Goal: Task Accomplishment & Management: Complete application form

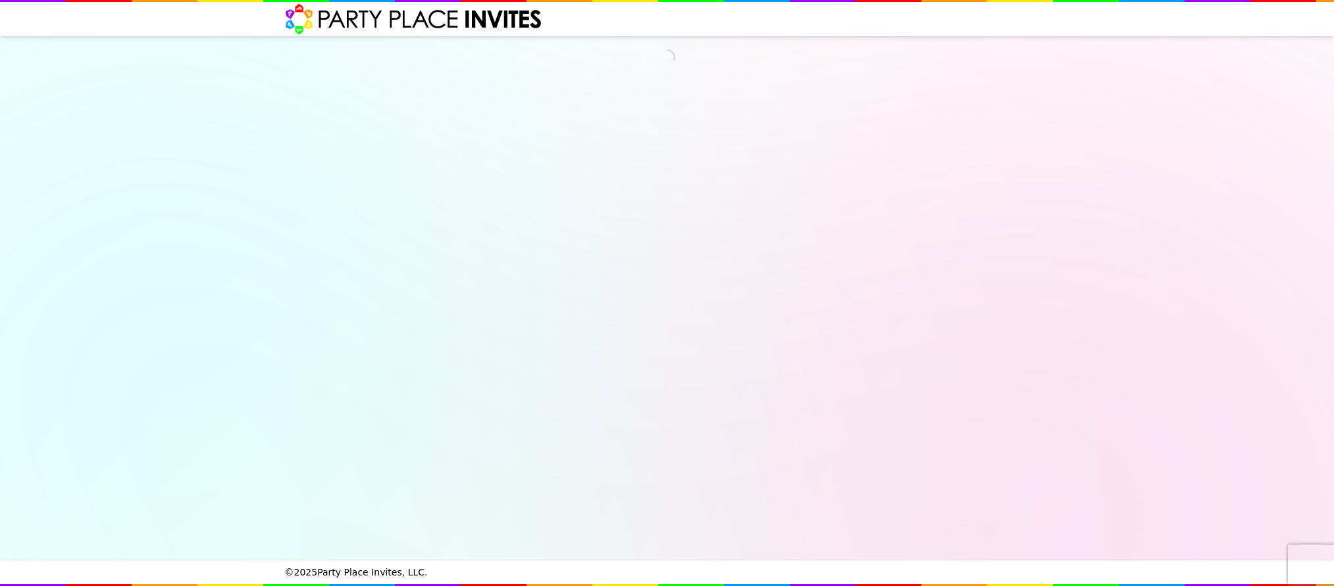
select select "540217"
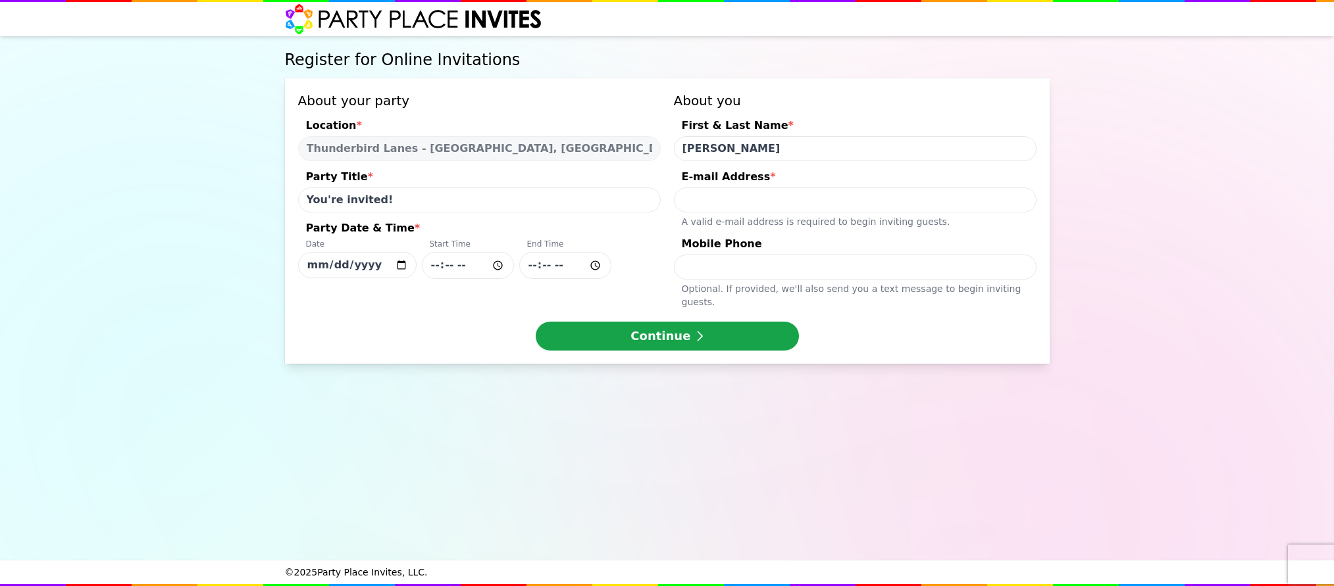
type input "[PERSON_NAME]"
type input "[EMAIL_ADDRESS][DOMAIN_NAME]"
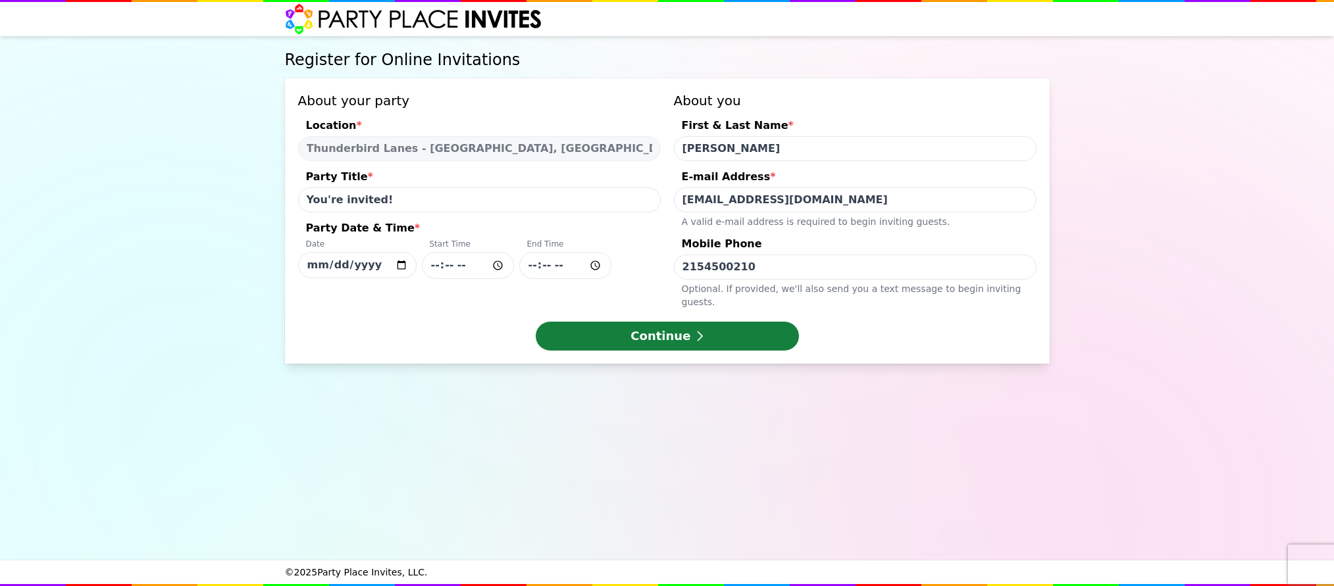
type input "2154500210"
click at [686, 322] on button "Continue" at bounding box center [667, 336] width 263 height 29
click at [380, 198] on input "You're invited!" at bounding box center [479, 200] width 363 height 25
click at [309, 199] on input "You're invited!" at bounding box center [479, 200] width 363 height 25
click at [498, 207] on input "Kina's Birthday..You're invited!" at bounding box center [479, 200] width 363 height 25
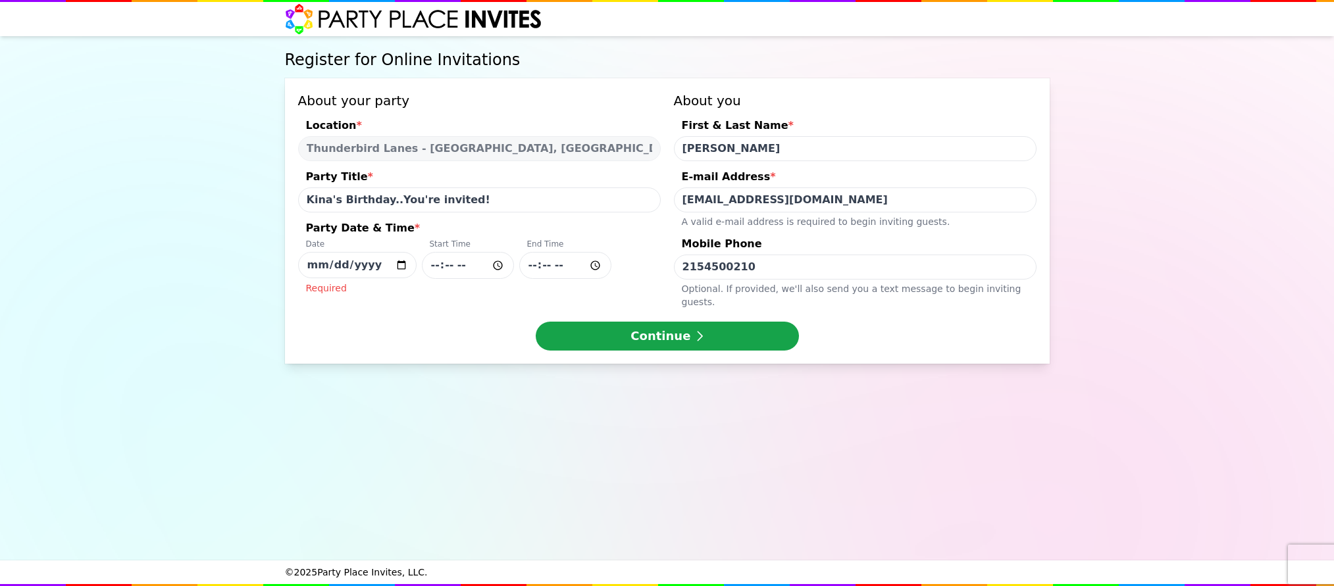
drag, startPoint x: 390, startPoint y: 203, endPoint x: 404, endPoint y: 203, distance: 14.5
click at [389, 203] on input "Kina's Birthday..You're invited!" at bounding box center [479, 200] width 363 height 25
type input "[PERSON_NAME]'s Birthday You're invited!"
click at [362, 264] on input "[DATE]" at bounding box center [357, 265] width 118 height 26
type input "[DATE]"
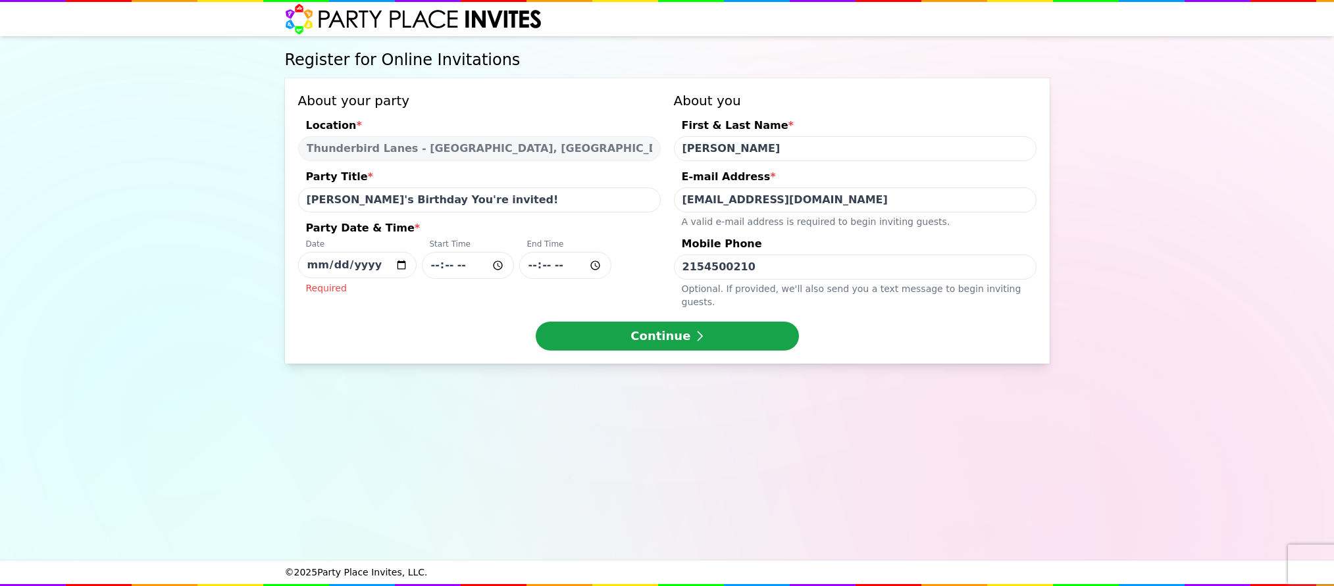
drag, startPoint x: 482, startPoint y: 299, endPoint x: 477, endPoint y: 285, distance: 14.8
click at [483, 299] on div "About your party Location * [GEOGRAPHIC_DATA] - [GEOGRAPHIC_DATA], [GEOGRAPHIC_…" at bounding box center [667, 221] width 765 height 286
click at [413, 303] on div "About your party Location * [GEOGRAPHIC_DATA] - [GEOGRAPHIC_DATA], [GEOGRAPHIC_…" at bounding box center [667, 221] width 765 height 286
click at [606, 324] on button "Continue" at bounding box center [667, 336] width 263 height 29
click at [437, 258] on input "Party Date & Time * Date [DATE] Start Time End Time Required" at bounding box center [468, 265] width 92 height 27
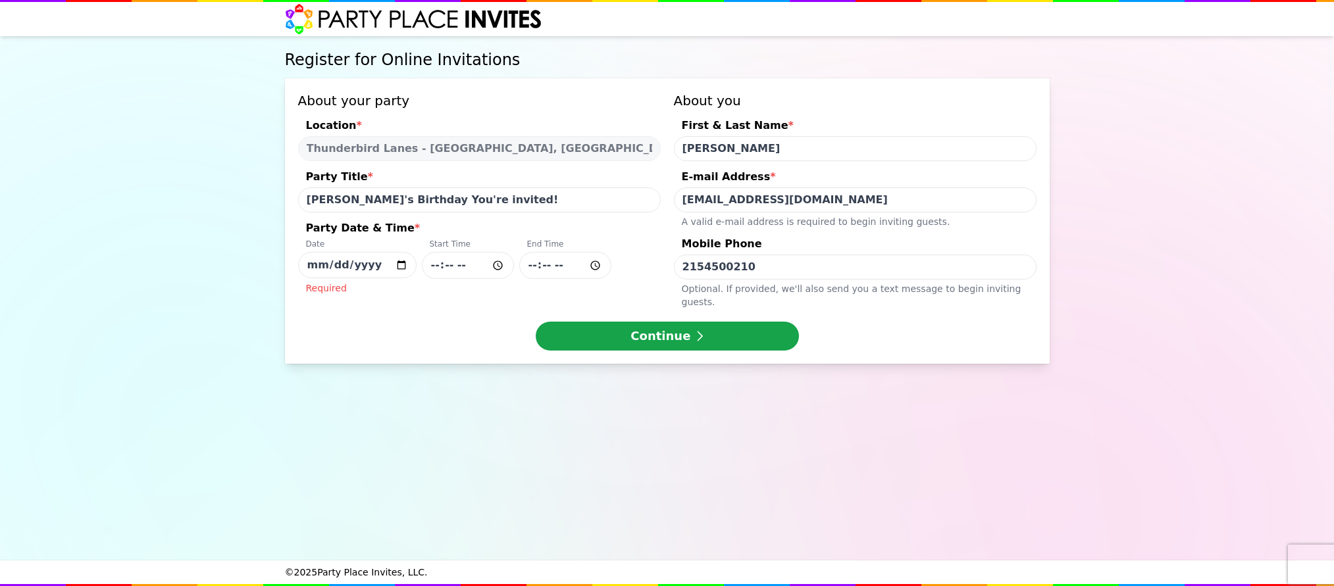
click at [441, 265] on input "Party Date & Time * Date [DATE] Start Time End Time Required" at bounding box center [468, 265] width 92 height 27
click at [451, 269] on input "Party Date & Time * Date [DATE] Start Time End Time Required" at bounding box center [468, 265] width 92 height 27
click at [536, 267] on input "Party Date & Time * Date [DATE] Start Time End Time Required" at bounding box center [565, 265] width 92 height 27
click at [637, 325] on button "Continue" at bounding box center [667, 336] width 263 height 29
click at [327, 266] on input "[DATE]" at bounding box center [357, 265] width 118 height 26
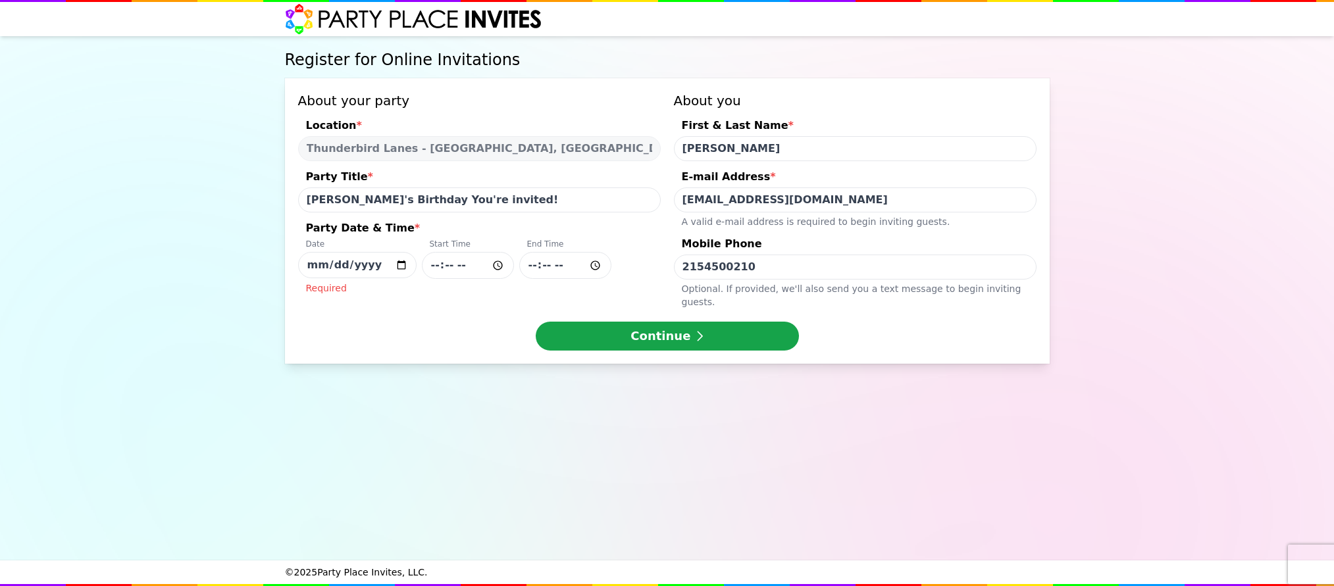
click at [428, 306] on div "About your party Location * [GEOGRAPHIC_DATA] - [GEOGRAPHIC_DATA], [GEOGRAPHIC_…" at bounding box center [667, 221] width 765 height 286
click at [434, 263] on input "Party Date & Time * Date [DATE] Start Time End Time Required" at bounding box center [468, 265] width 92 height 27
type input "12:30"
type input "14:30"
click at [603, 327] on button "Continue" at bounding box center [667, 336] width 263 height 29
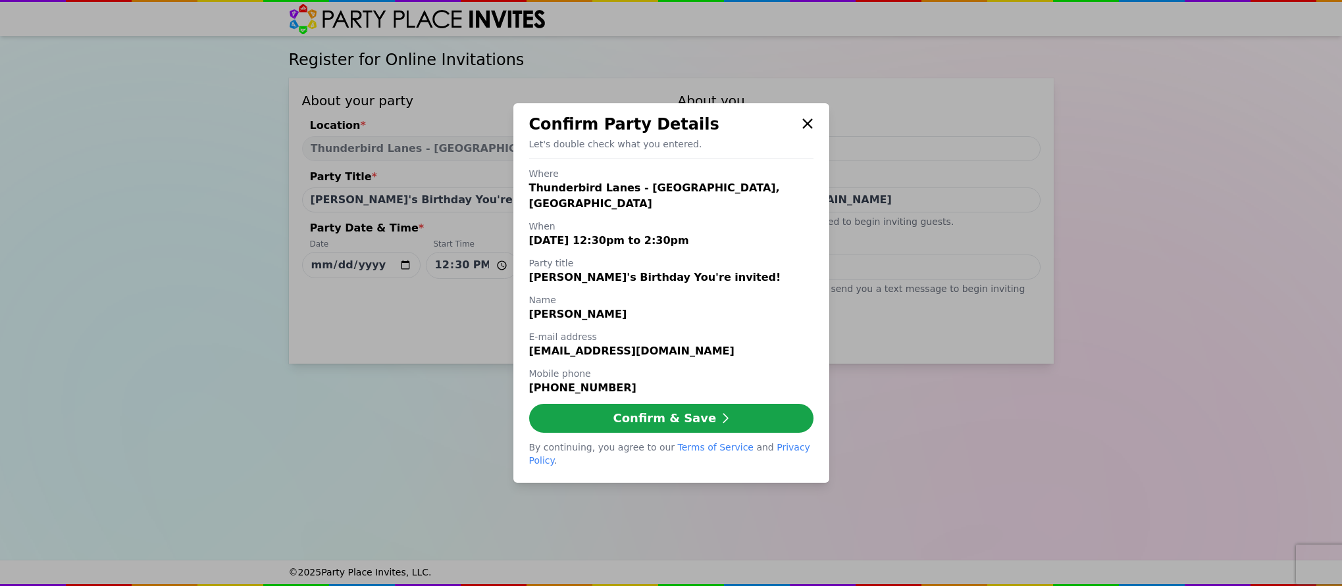
click at [808, 128] on icon at bounding box center [807, 123] width 10 height 10
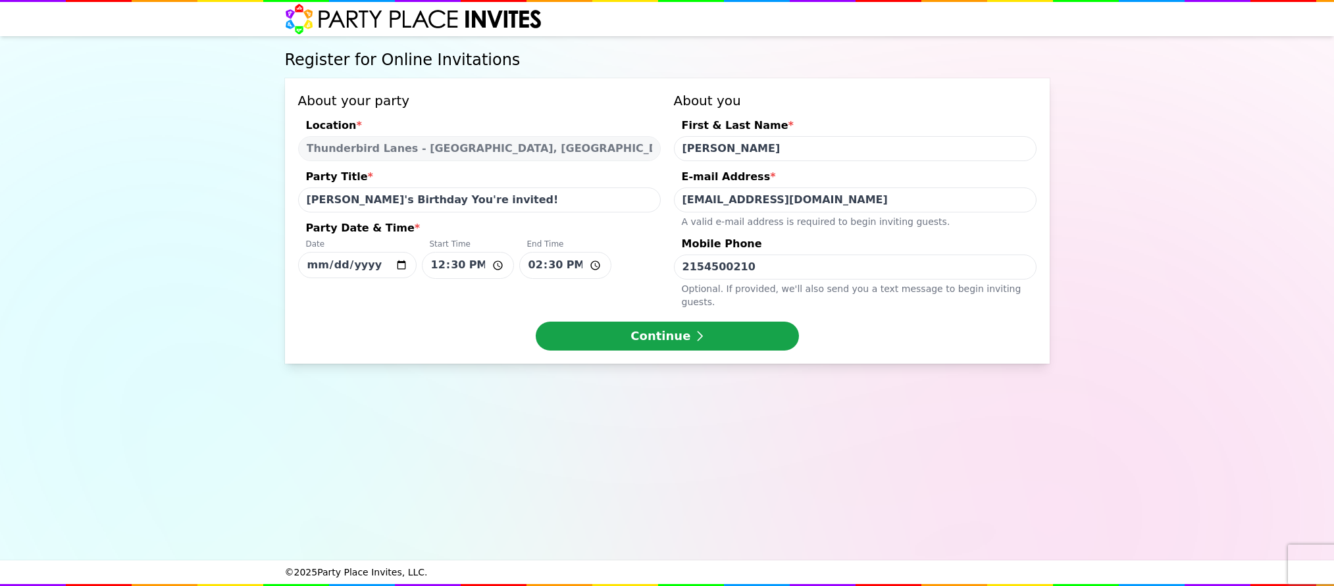
drag, startPoint x: 720, startPoint y: 150, endPoint x: 754, endPoint y: 149, distance: 33.6
click at [754, 149] on input "[PERSON_NAME]" at bounding box center [855, 148] width 363 height 25
type input "M"
type input "[PERSON_NAME] & [PERSON_NAME]"
click at [669, 323] on button "Continue" at bounding box center [667, 336] width 263 height 29
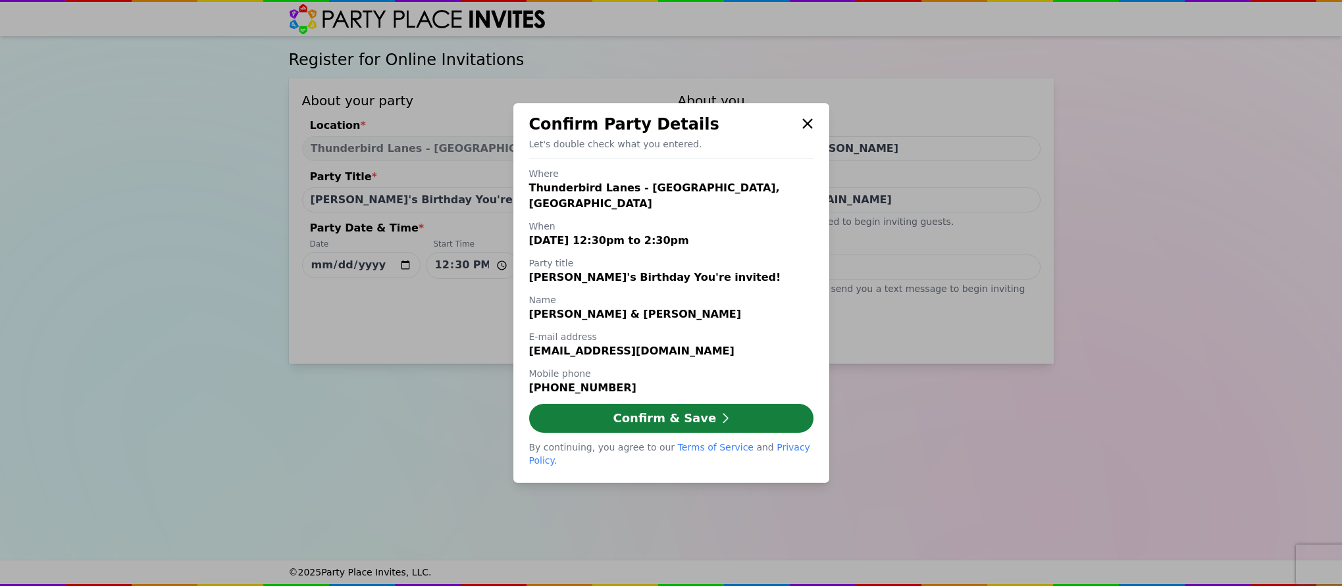
click at [641, 411] on button "Confirm & Save" at bounding box center [671, 418] width 284 height 29
